Goal: Task Accomplishment & Management: Manage account settings

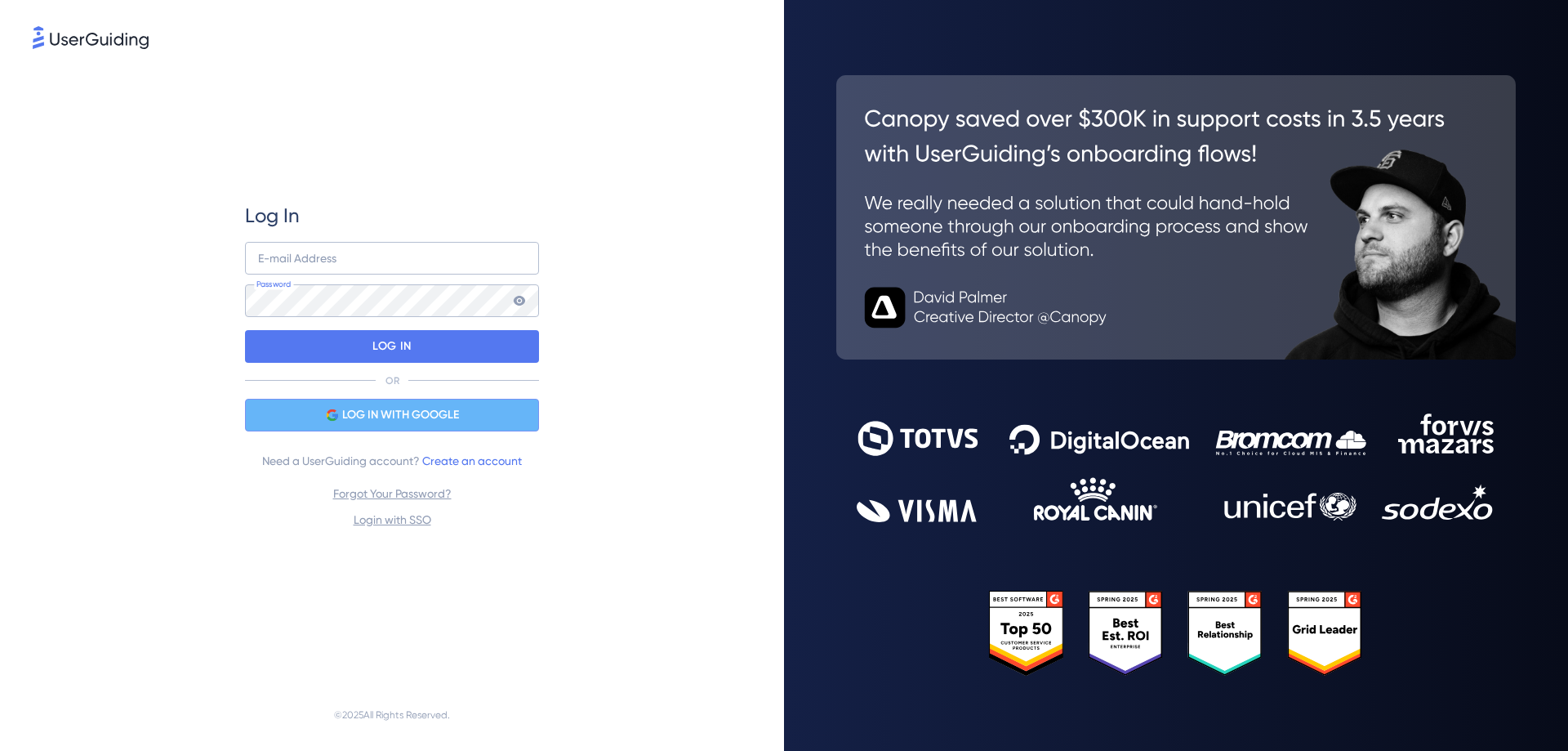
click at [364, 408] on span "LOG IN WITH GOOGLE" at bounding box center [400, 415] width 117 height 20
drag, startPoint x: 363, startPoint y: 267, endPoint x: 363, endPoint y: 253, distance: 14.0
click at [363, 267] on input "email" at bounding box center [392, 258] width 294 height 33
paste input "[EMAIL_ADDRESS][DOMAIN_NAME]"
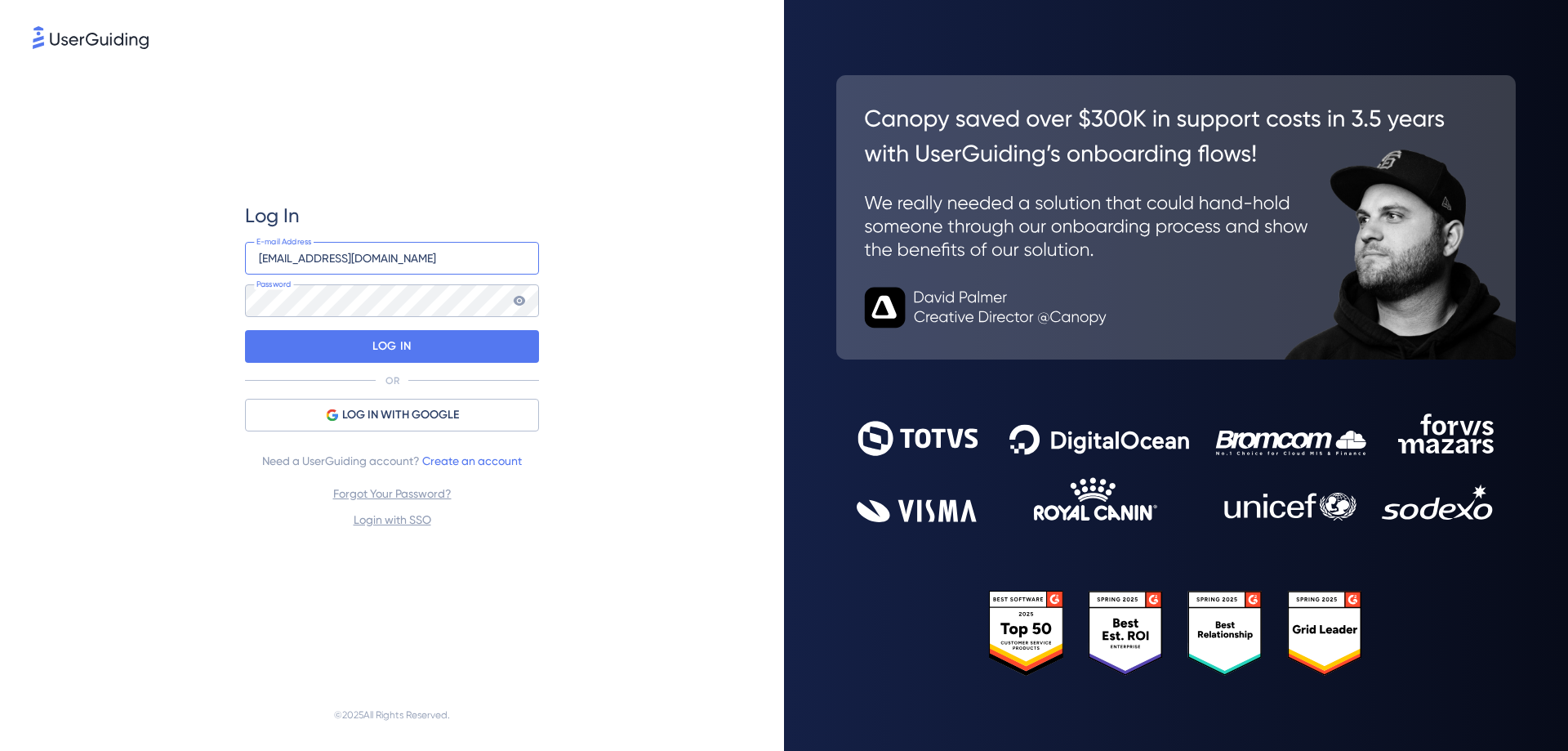
type input "[EMAIL_ADDRESS][DOMAIN_NAME]"
click at [387, 351] on p "LOG IN" at bounding box center [391, 346] width 38 height 26
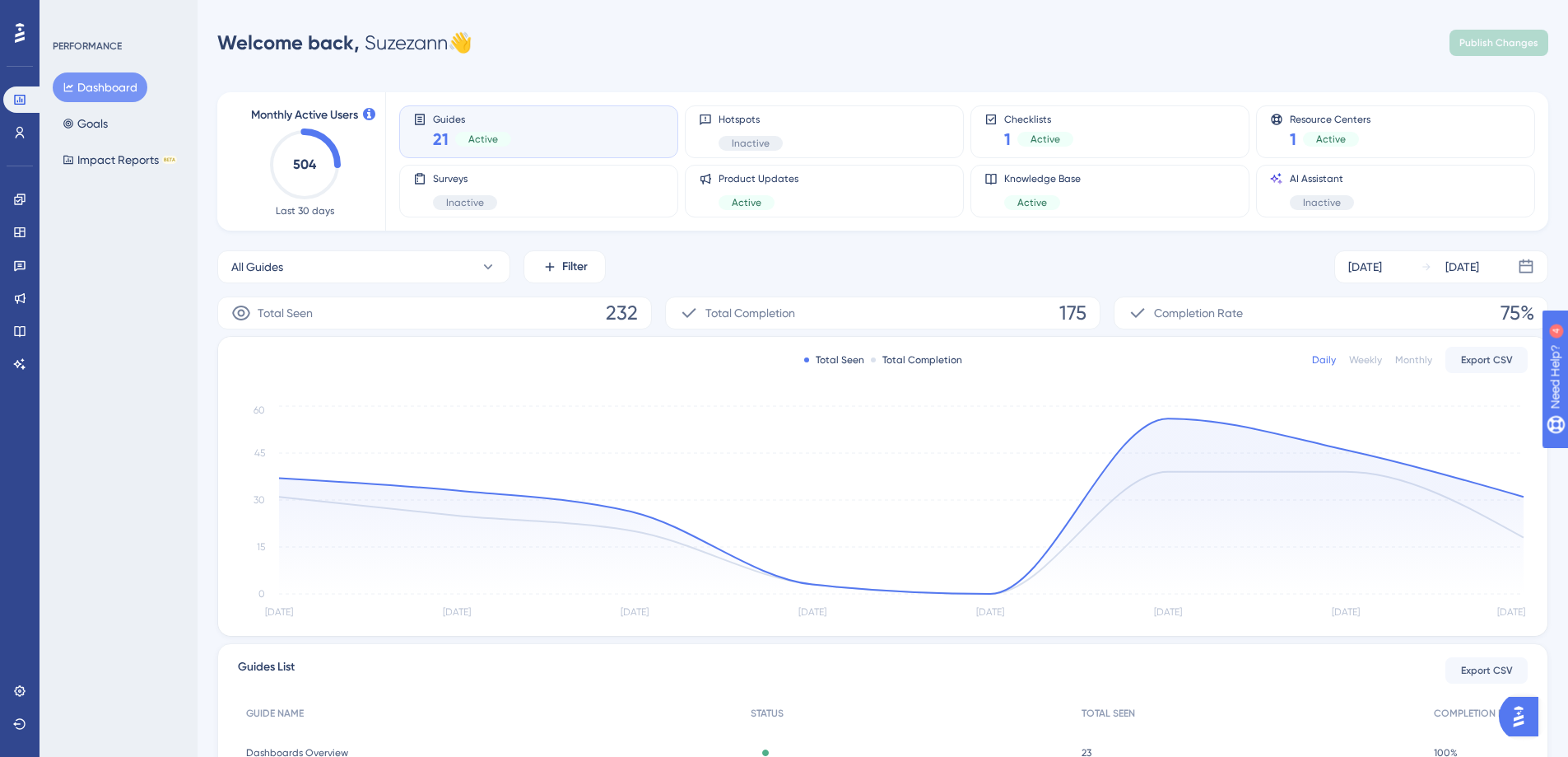
scroll to position [310, 0]
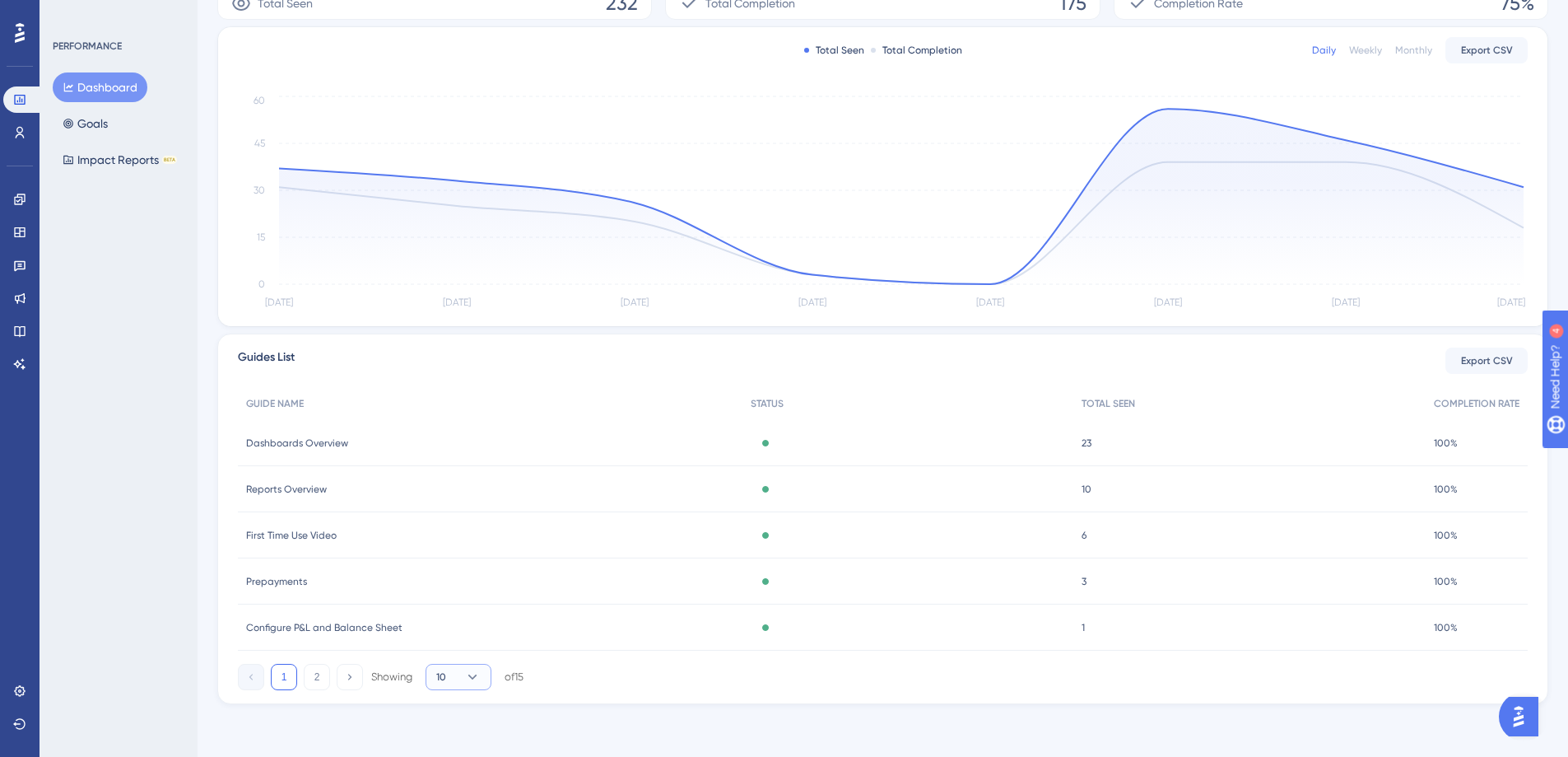
click at [449, 667] on button "10" at bounding box center [459, 677] width 66 height 26
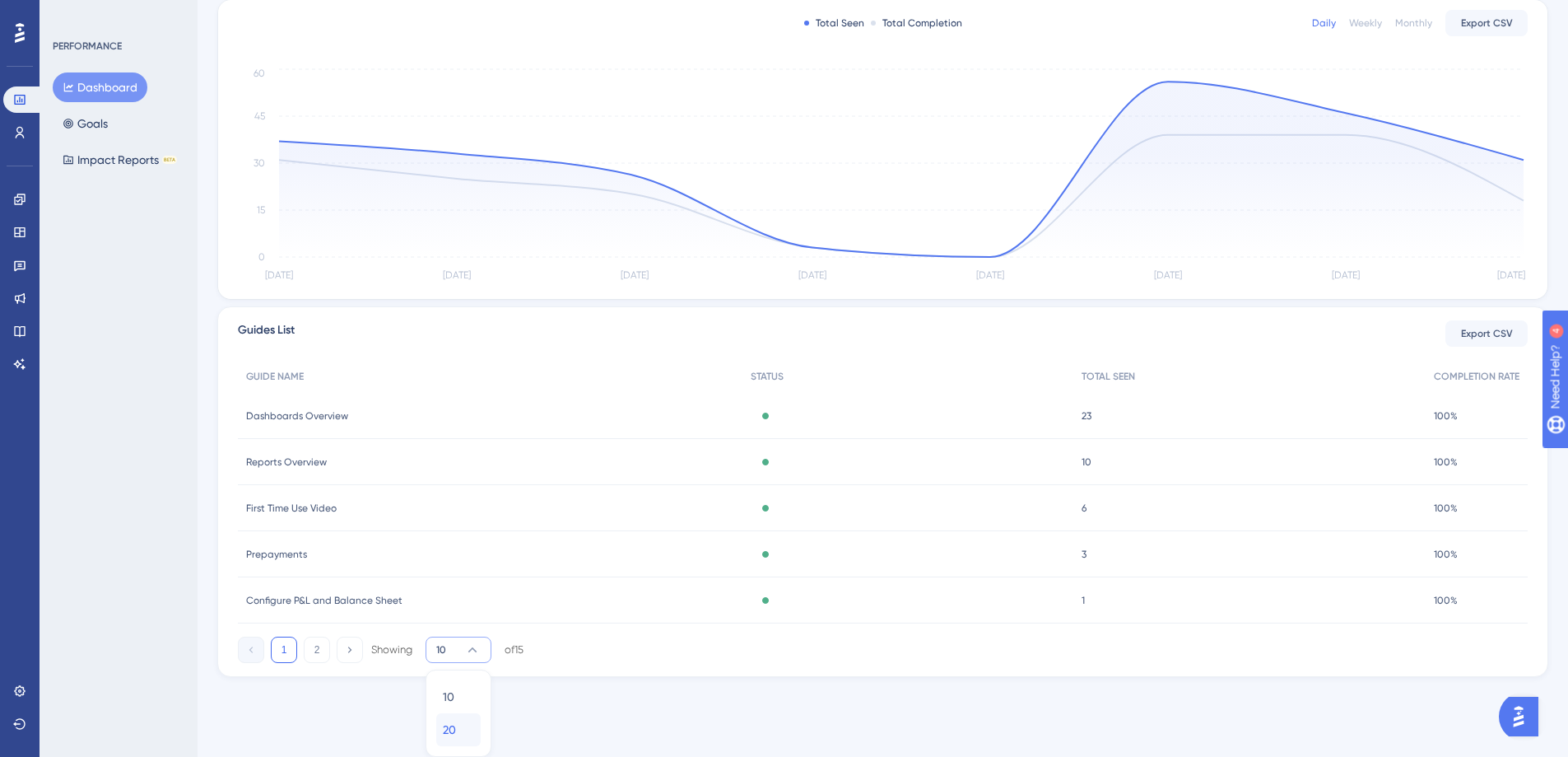
click at [463, 722] on div "20 20" at bounding box center [458, 729] width 31 height 33
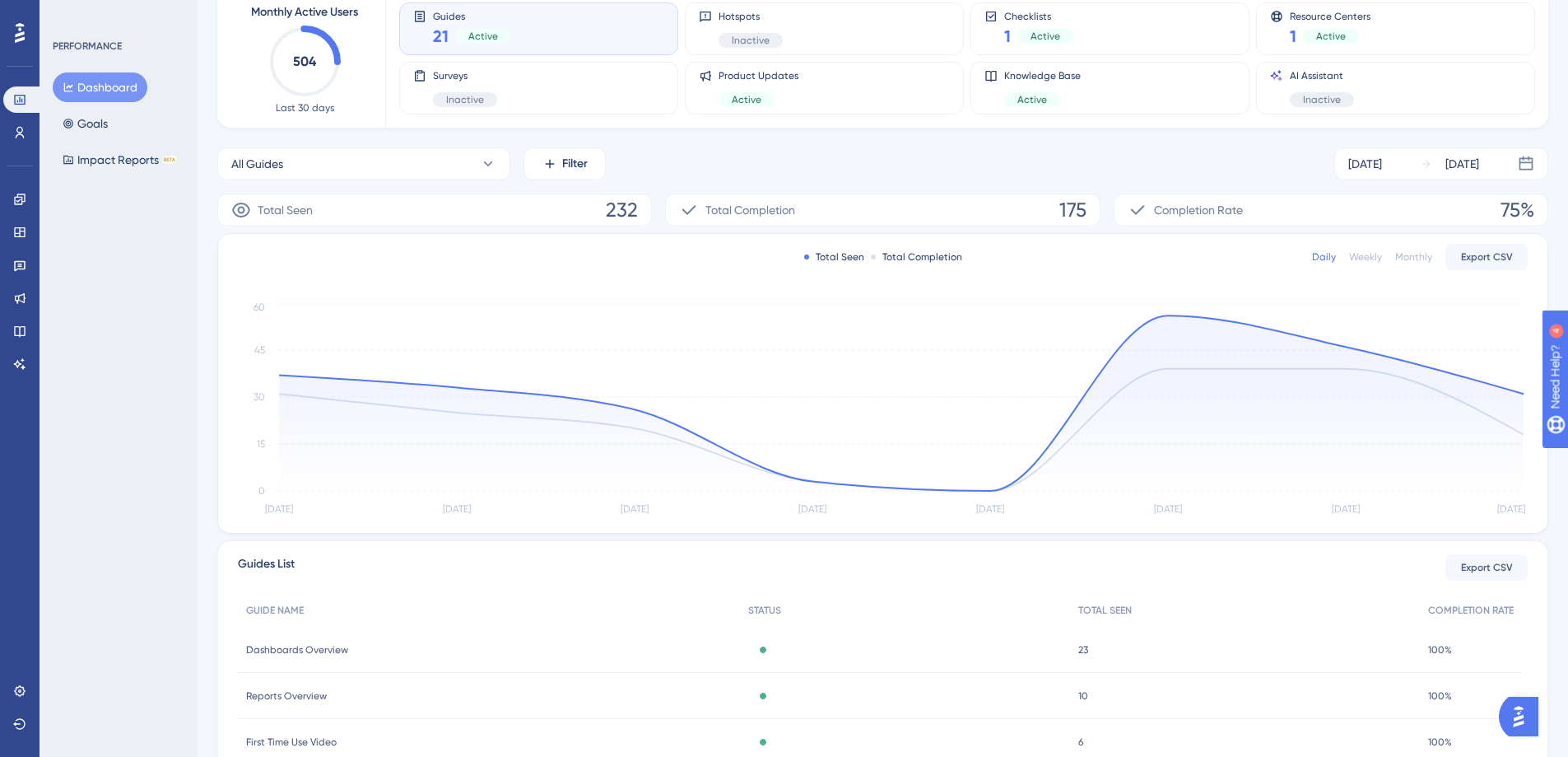
scroll to position [0, 0]
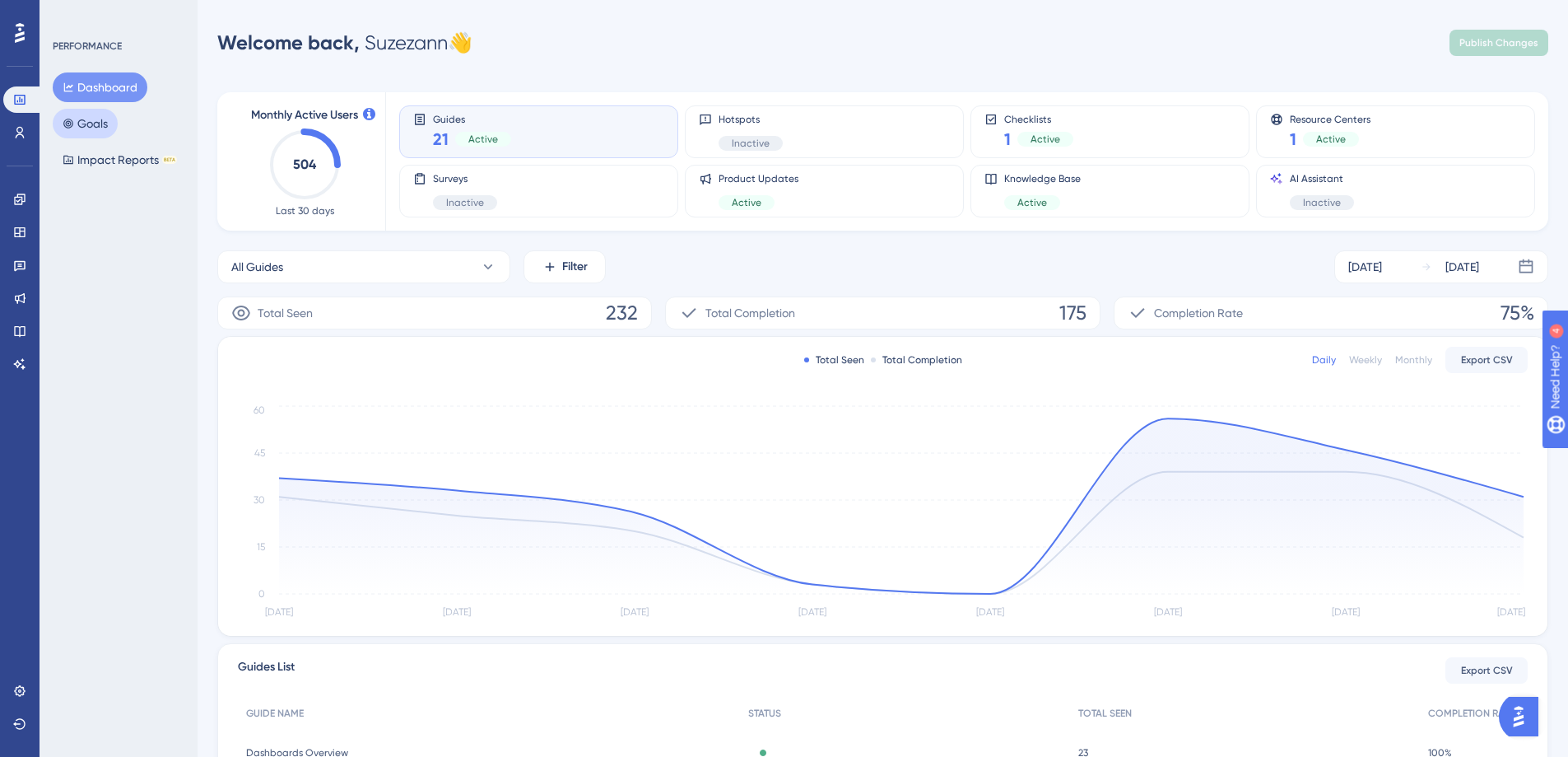
click at [113, 125] on button "Goals" at bounding box center [85, 123] width 65 height 29
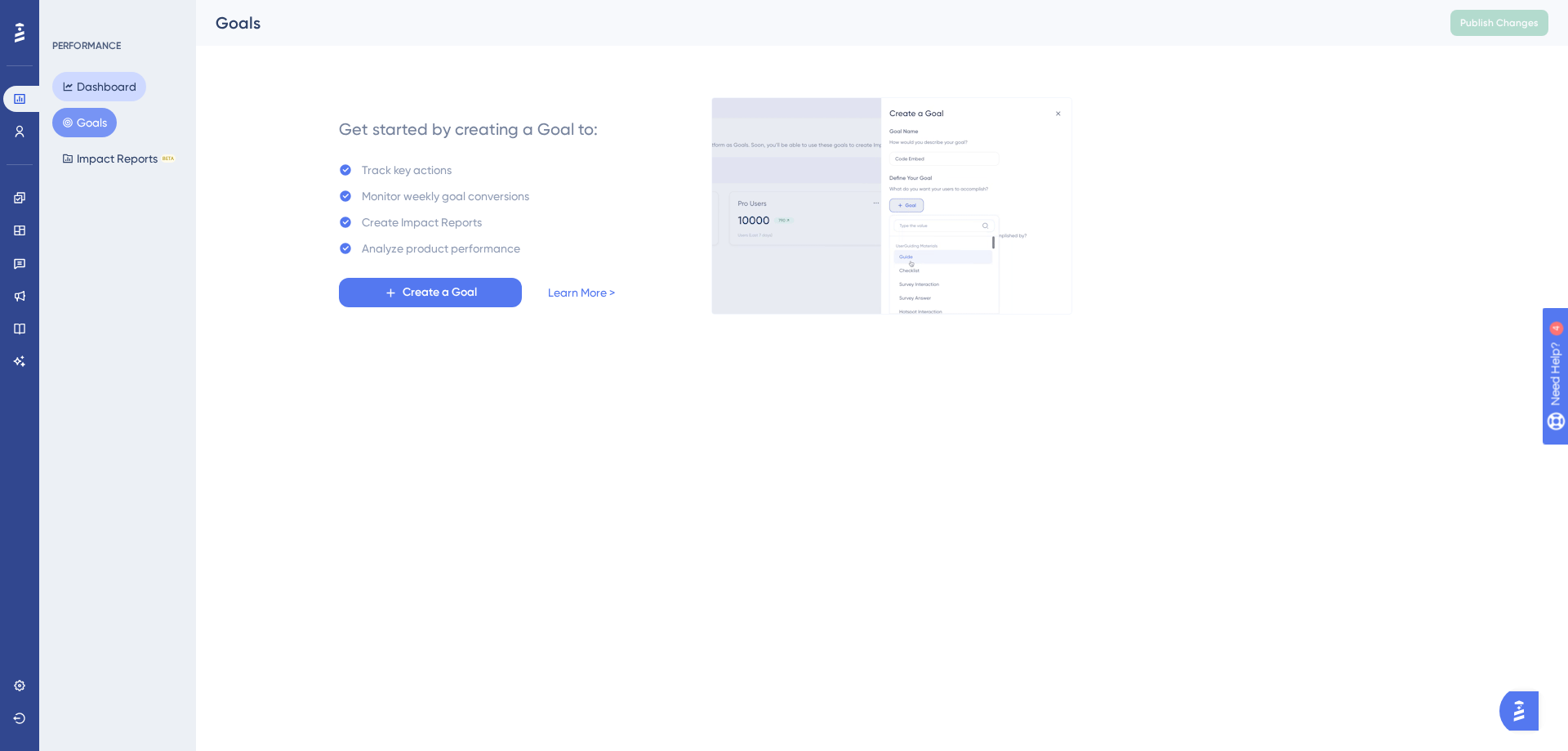
click at [110, 88] on button "Dashboard" at bounding box center [99, 86] width 94 height 29
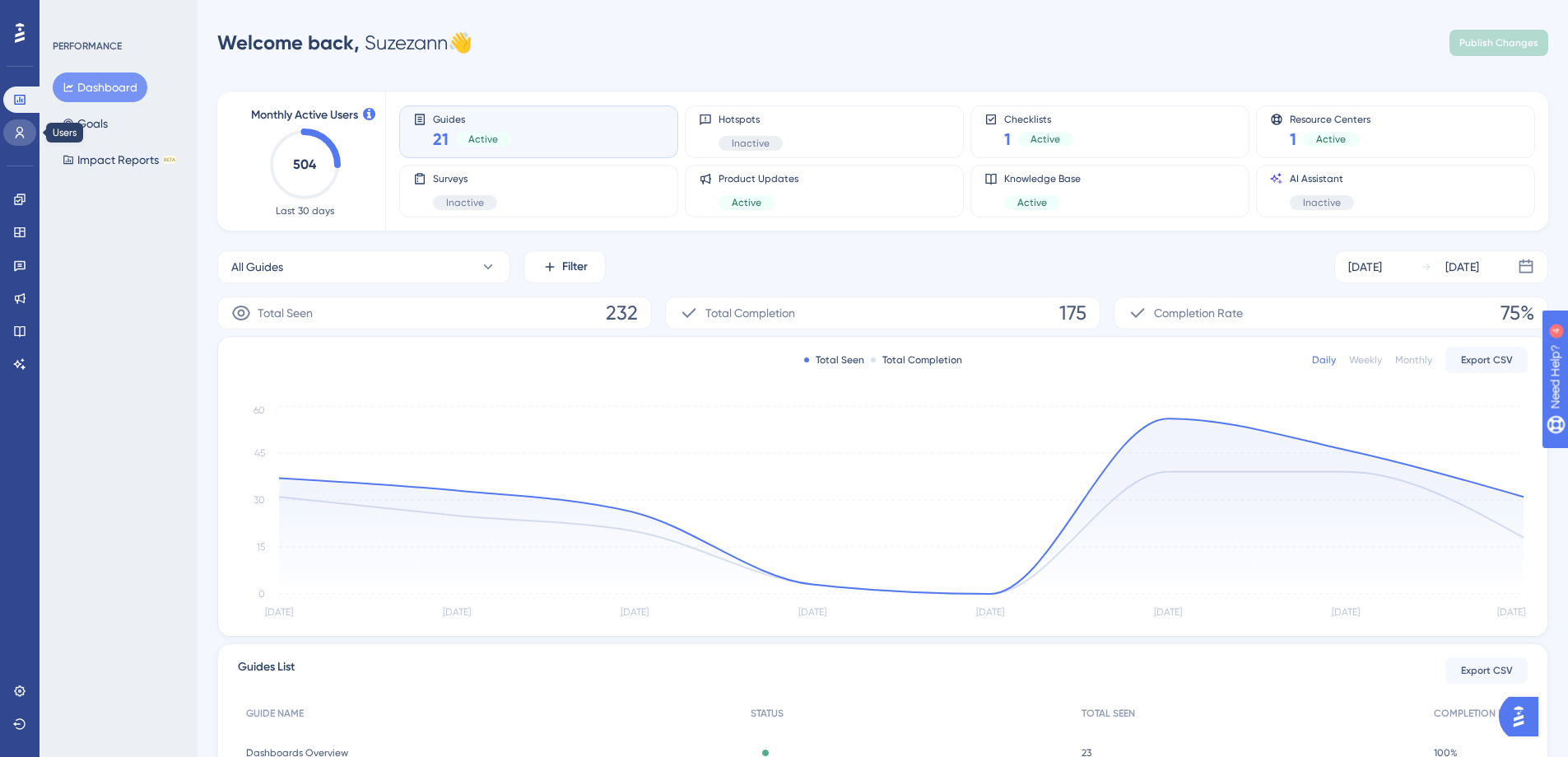
click at [10, 129] on link at bounding box center [19, 132] width 33 height 26
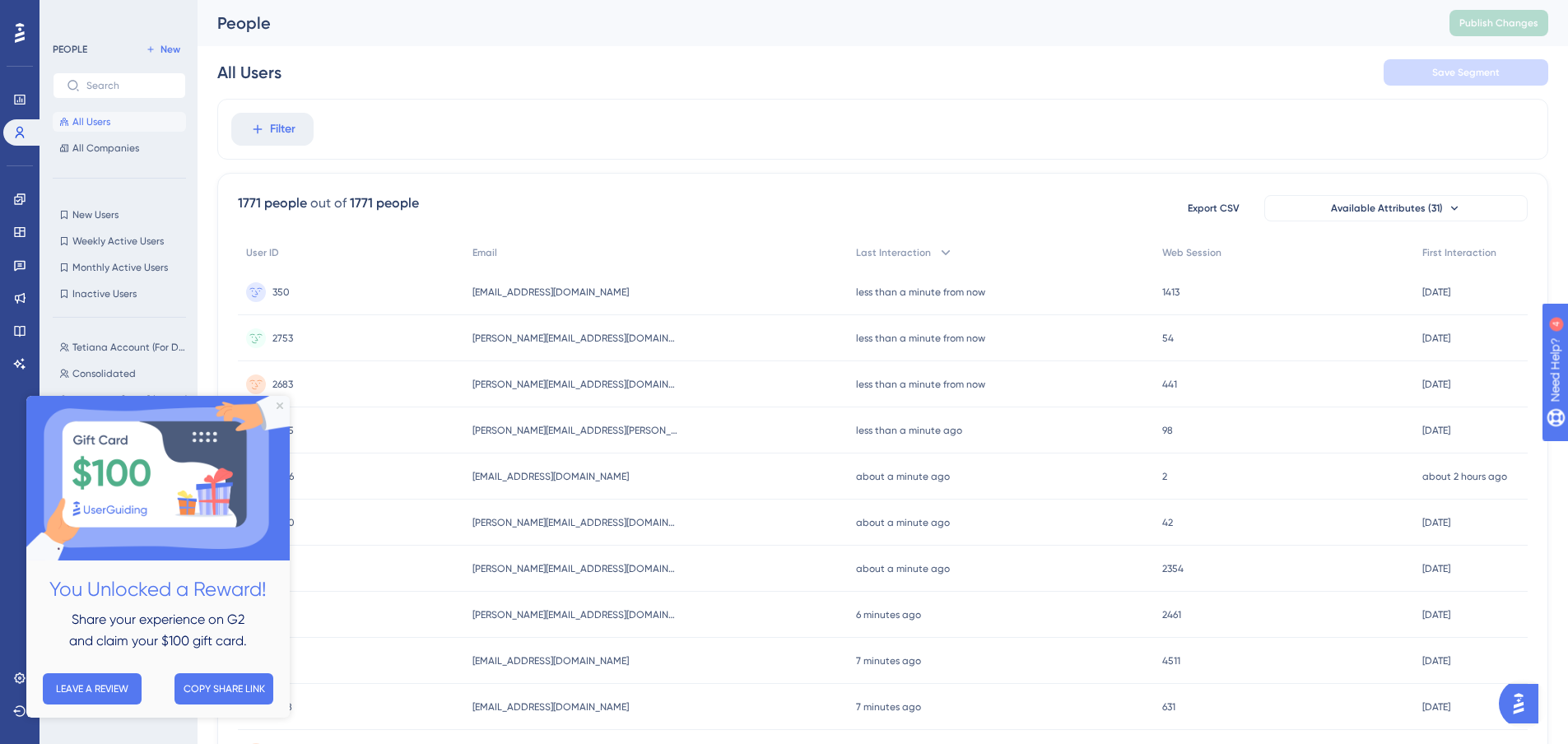
click at [121, 171] on div "PEOPLE New All Users All Companies New Users New Users Weekly Active Users Week…" at bounding box center [119, 376] width 133 height 674
click at [653, 111] on div "Filter" at bounding box center [882, 129] width 1330 height 61
click at [83, 143] on span "All Companies" at bounding box center [106, 148] width 67 height 13
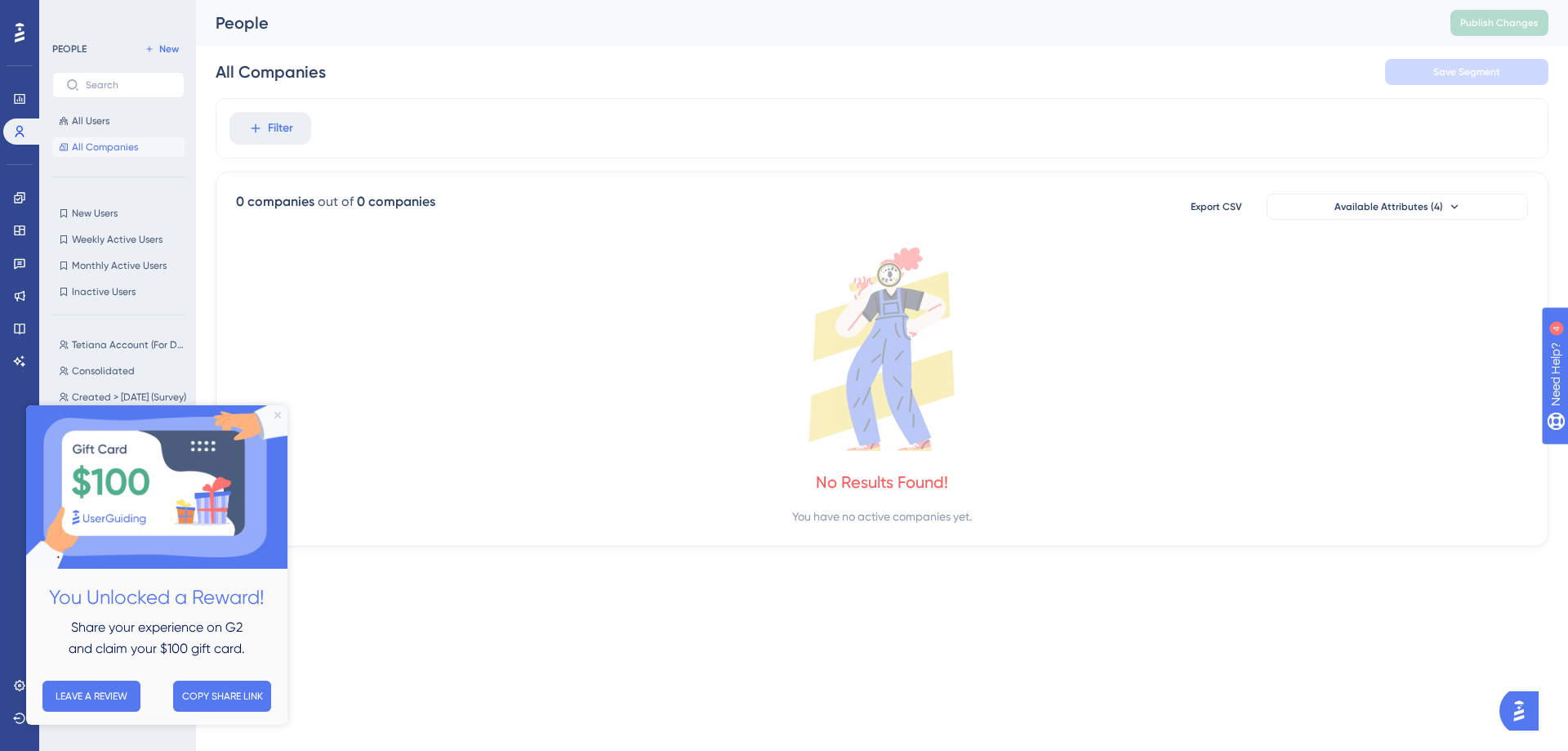
click at [278, 413] on icon "Close Preview" at bounding box center [277, 415] width 7 height 7
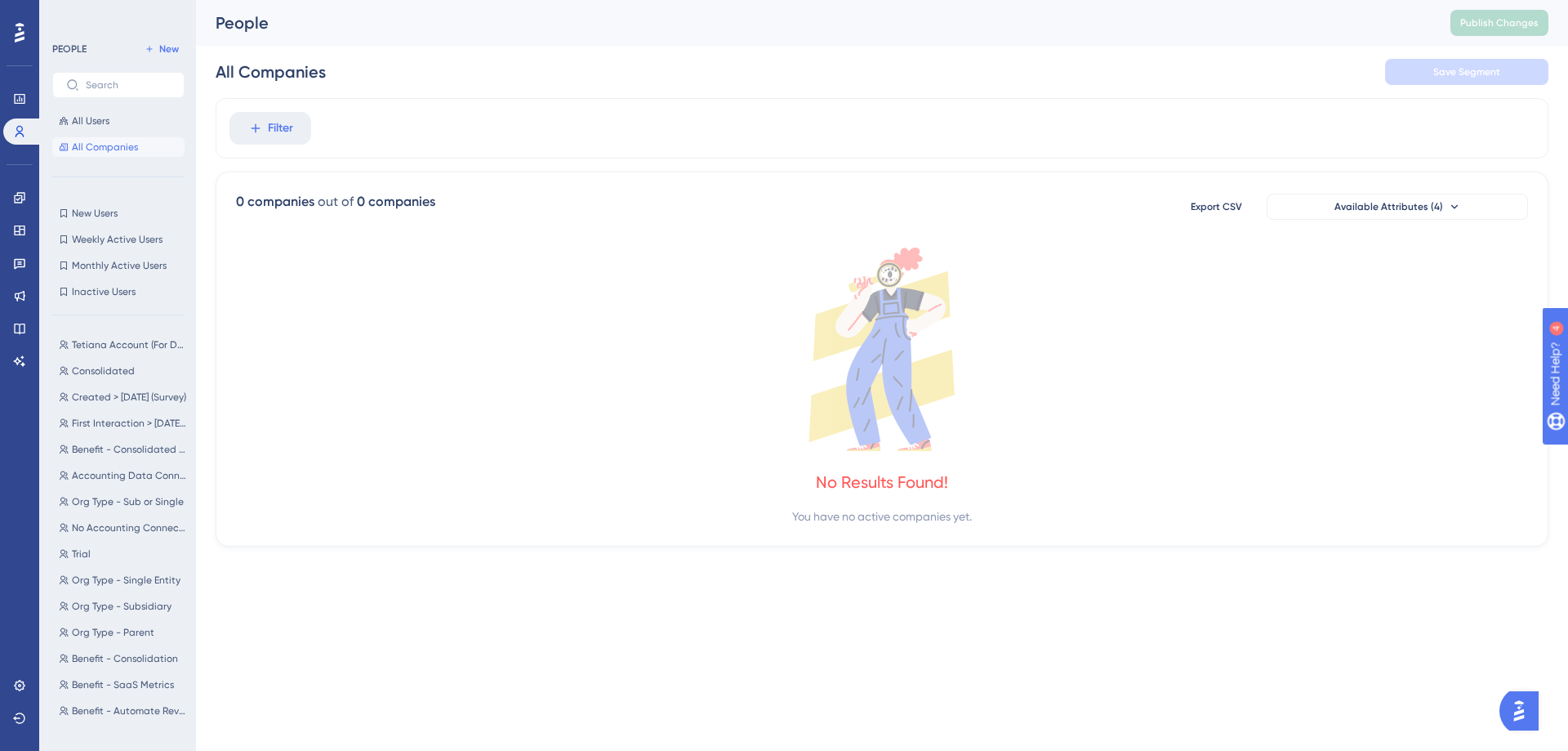
click at [378, 246] on div "0 companies out of 0 companies Export CSV Available Attributes (4) No Results F…" at bounding box center [881, 359] width 1332 height 375
click at [1427, 189] on div "0 companies out of 0 companies Export CSV Available Attributes (4) No Results F…" at bounding box center [881, 359] width 1332 height 375
click at [1422, 199] on button "Available Attributes (4)" at bounding box center [1397, 207] width 261 height 26
click at [1085, 387] on icon at bounding box center [882, 348] width 1292 height 203
click at [63, 121] on icon at bounding box center [64, 121] width 8 height 8
